Goal: Communication & Community: Connect with others

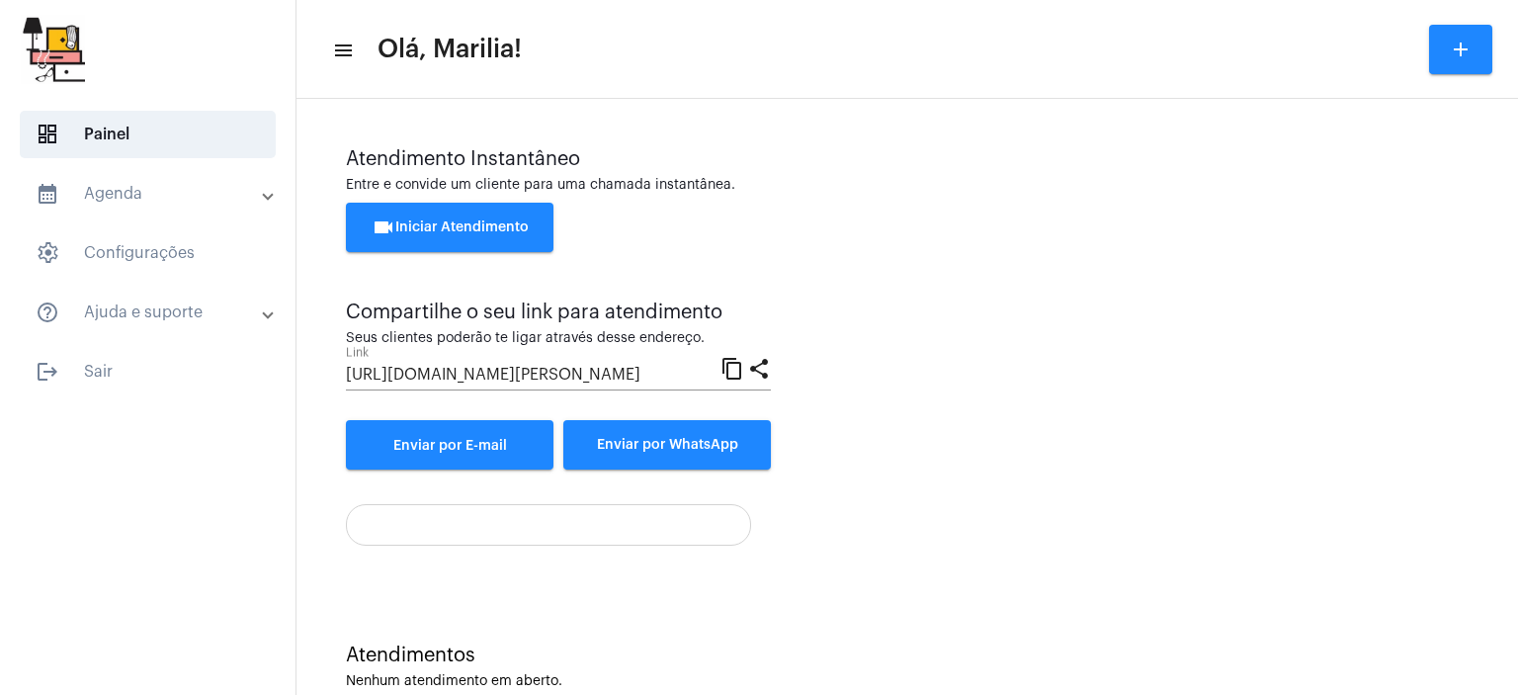
scroll to position [43, 0]
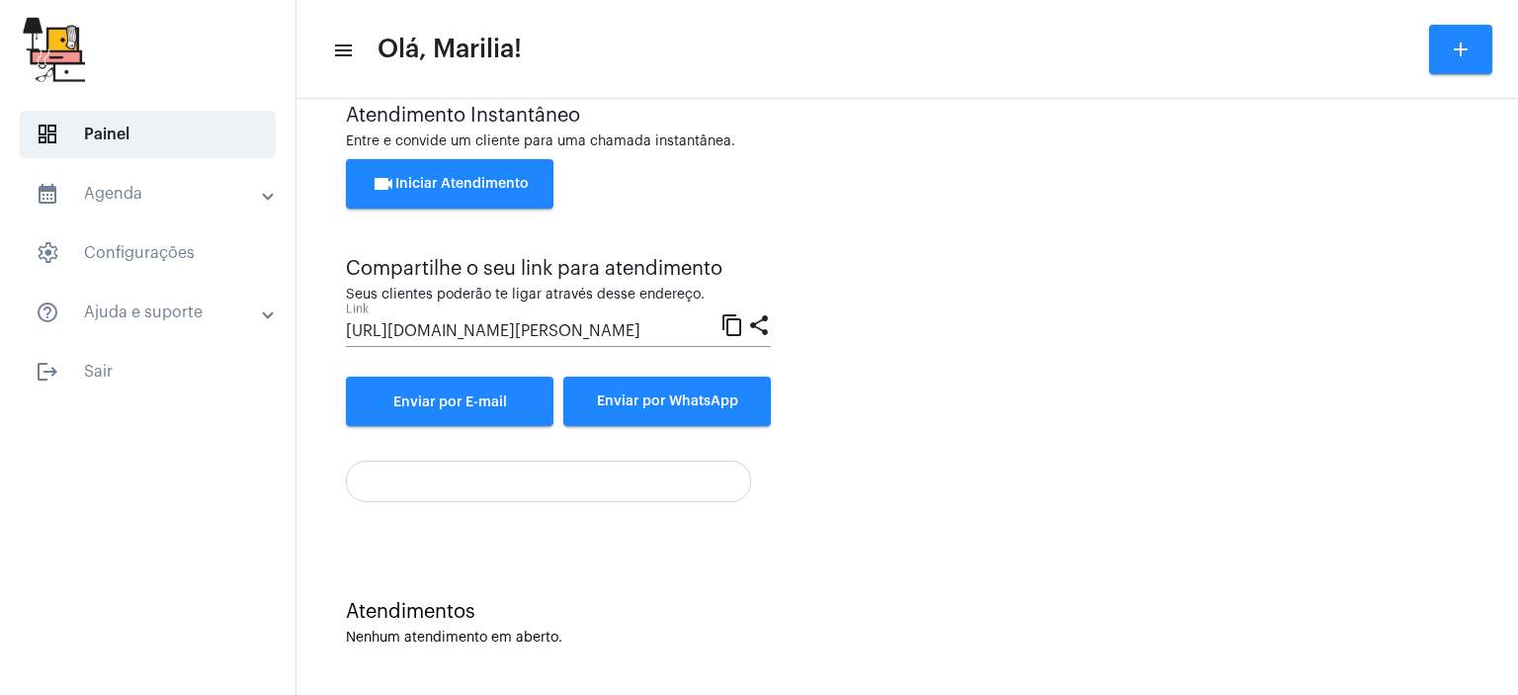
click at [98, 205] on mat-panel-title "calendar_month_outlined Agenda" at bounding box center [150, 194] width 228 height 24
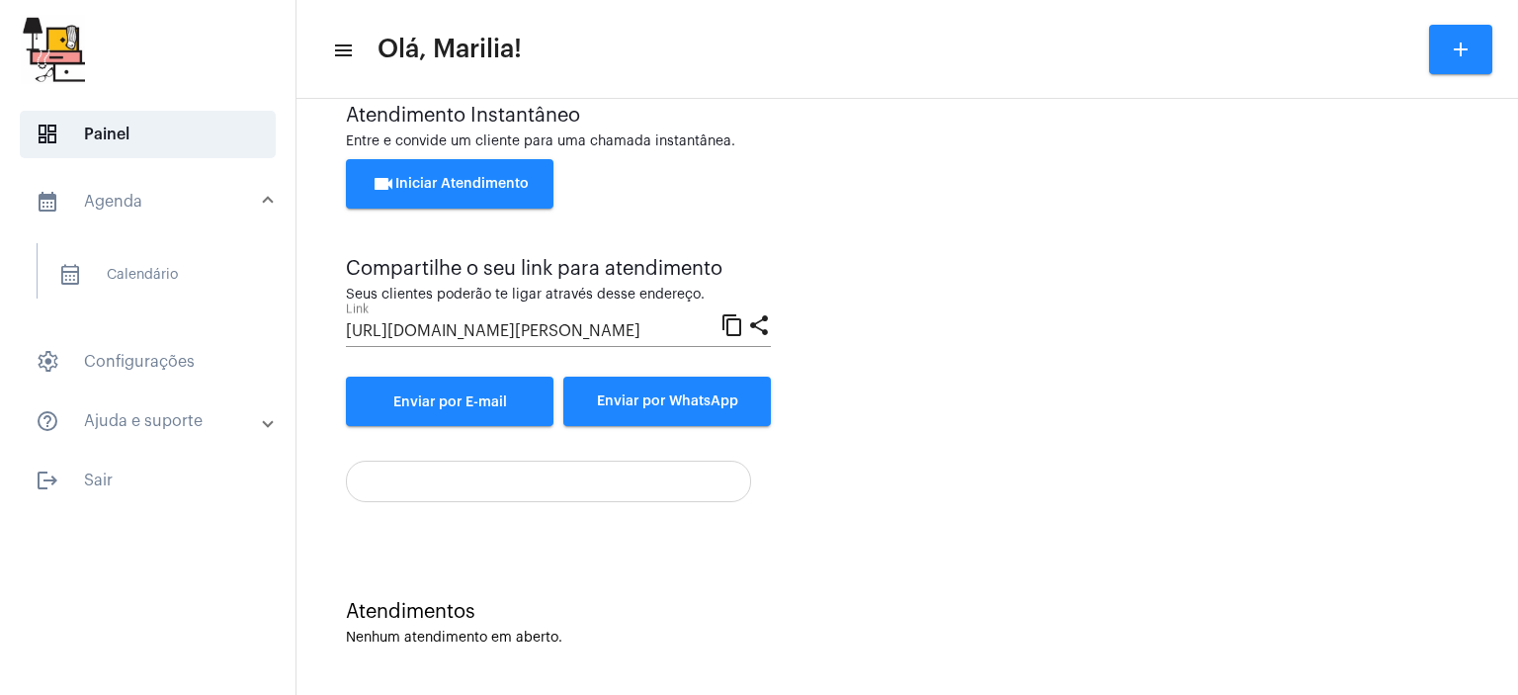
click at [116, 215] on mat-expansion-panel-header "calendar_month_outlined Agenda" at bounding box center [154, 201] width 284 height 63
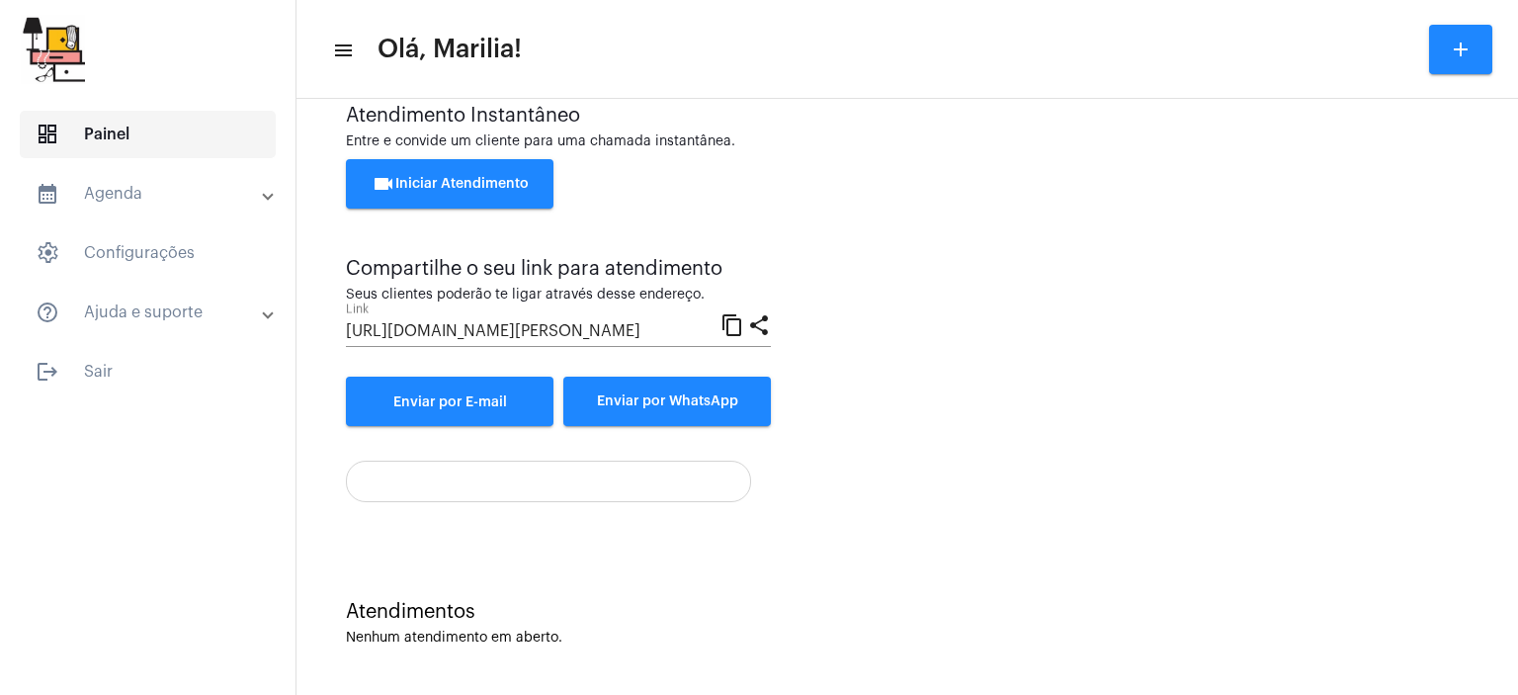
click at [139, 149] on span "dashboard Painel" at bounding box center [148, 134] width 256 height 47
click at [421, 630] on div "Nenhum atendimento em aberto." at bounding box center [907, 637] width 1123 height 15
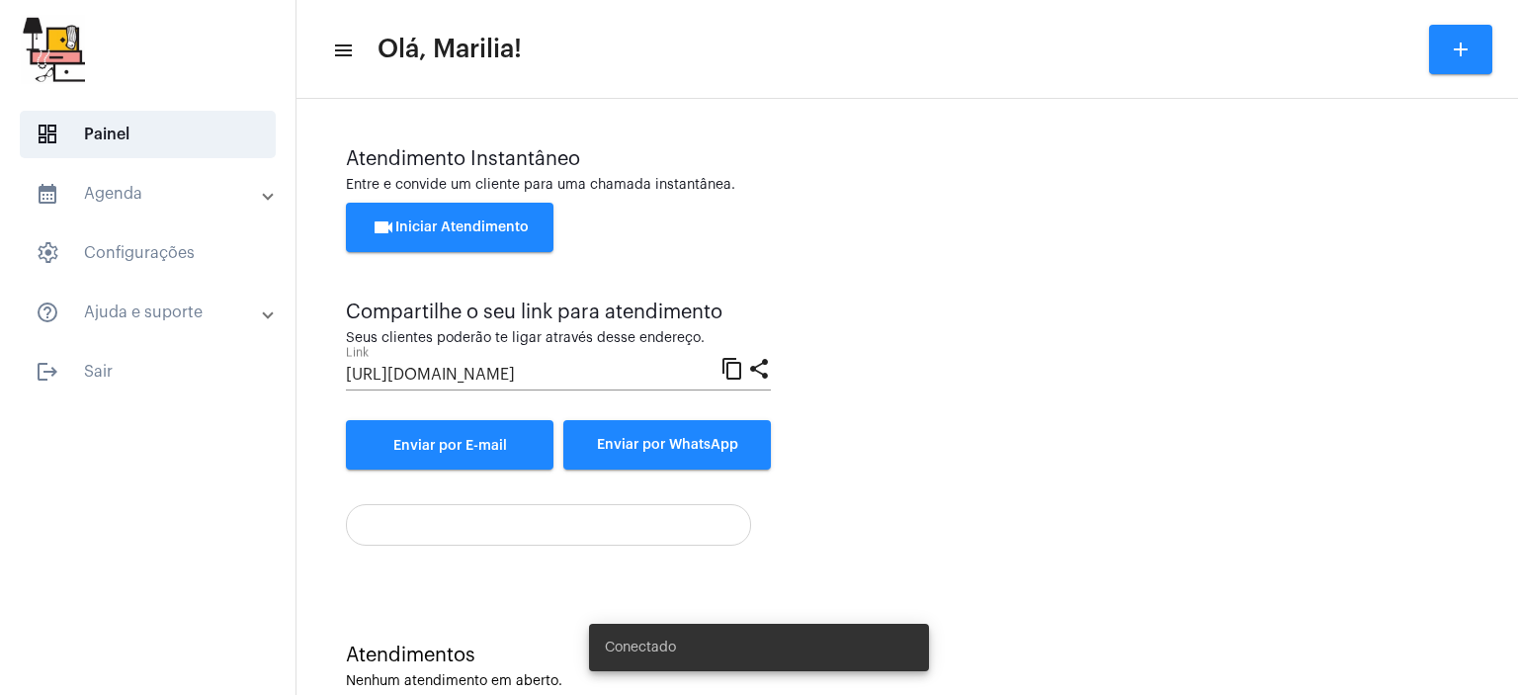
scroll to position [43, 0]
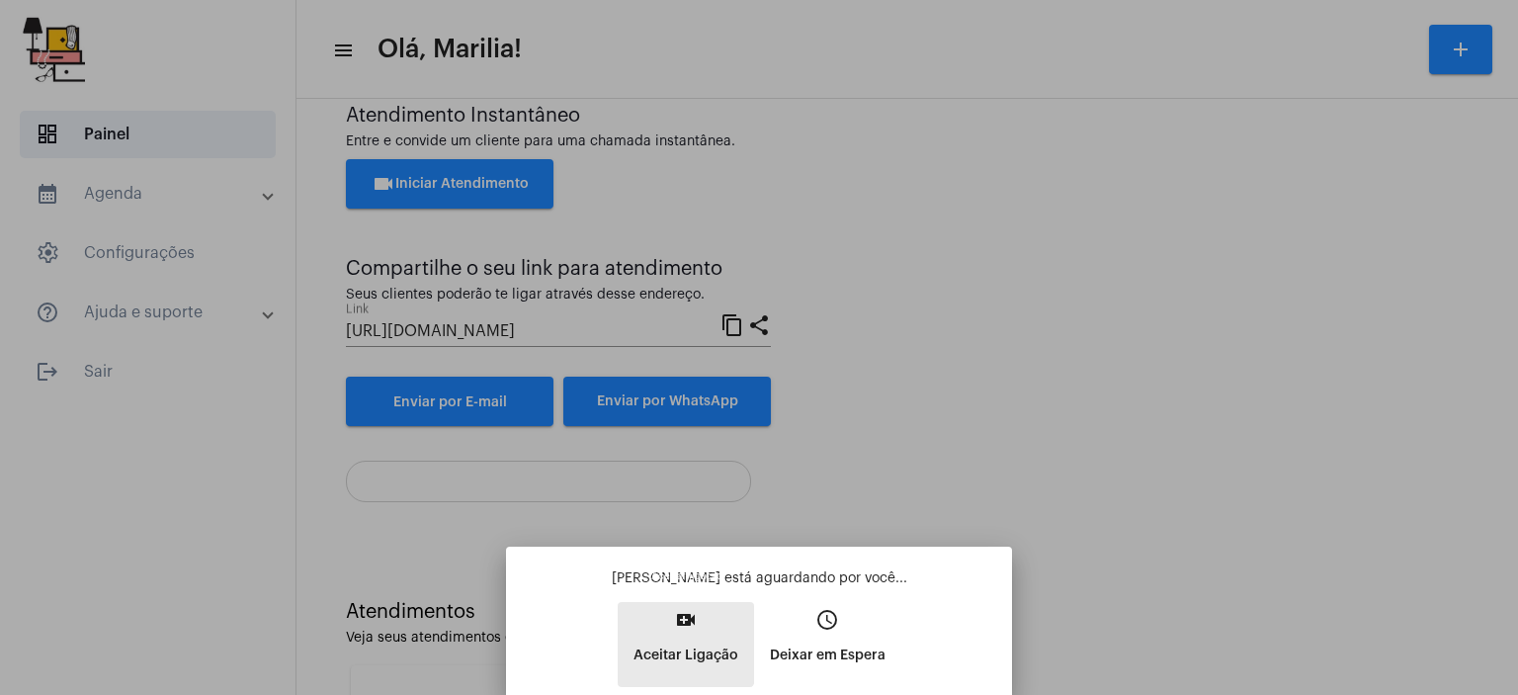
click at [683, 630] on mat-icon "video_call" at bounding box center [686, 620] width 24 height 24
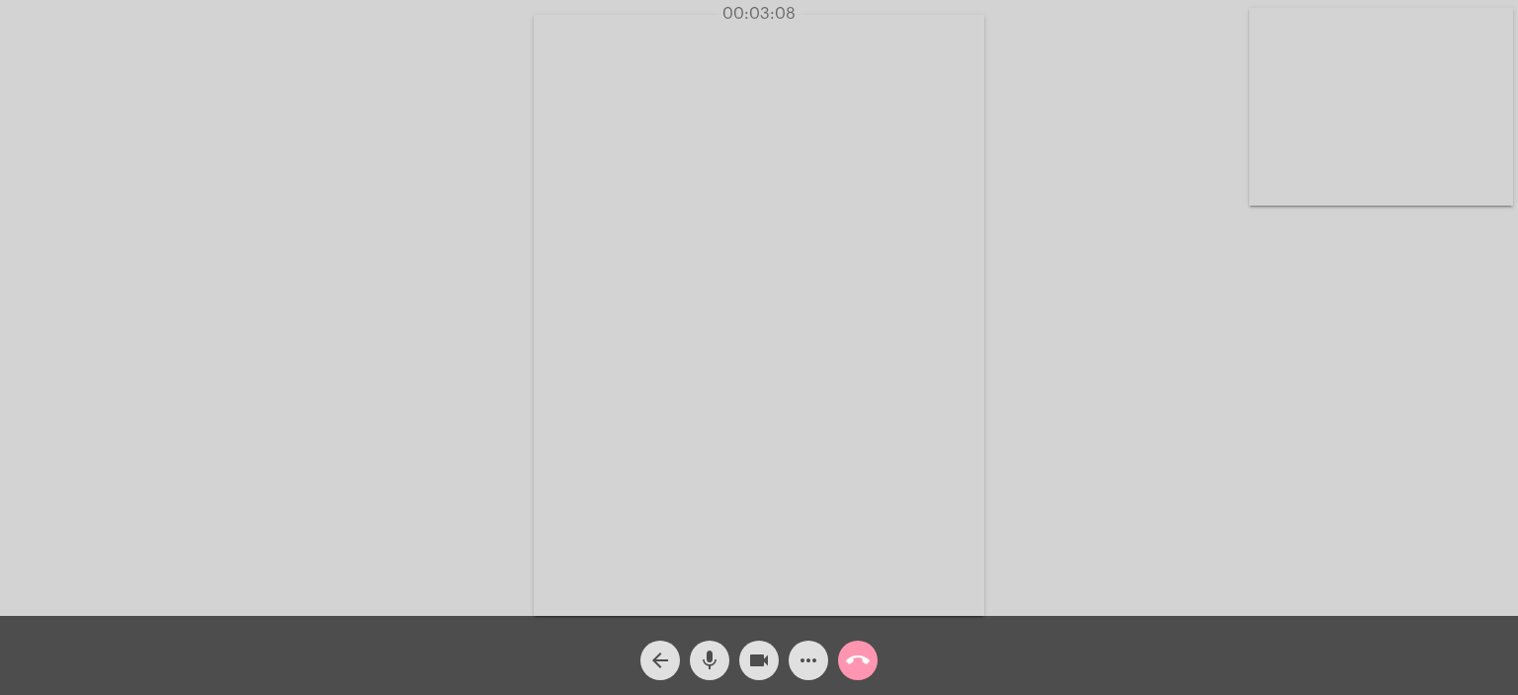
click at [1327, 151] on video at bounding box center [1381, 107] width 264 height 198
click at [323, 295] on video at bounding box center [283, 313] width 264 height 352
